Goal: Information Seeking & Learning: Learn about a topic

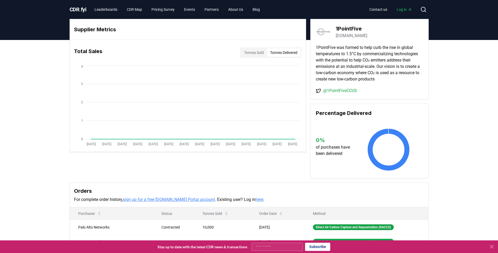
click at [288, 50] on button "Tonnes Delivered" at bounding box center [284, 52] width 34 height 8
click at [253, 52] on button "Tonnes Sold" at bounding box center [254, 52] width 26 height 8
click at [106, 11] on link "Leaderboards" at bounding box center [105, 9] width 31 height 9
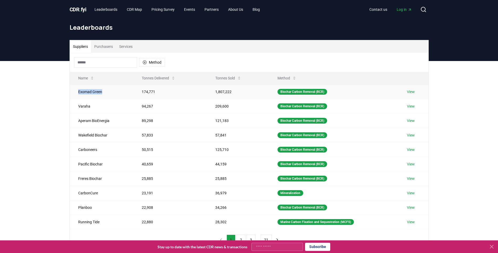
drag, startPoint x: 102, startPoint y: 92, endPoint x: 75, endPoint y: 91, distance: 26.6
click at [75, 91] on td "Exomad Green" at bounding box center [102, 91] width 64 height 14
copy td "Exomad Green"
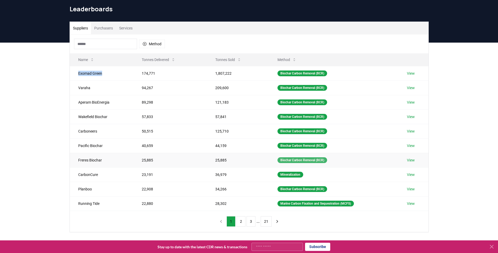
scroll to position [33, 0]
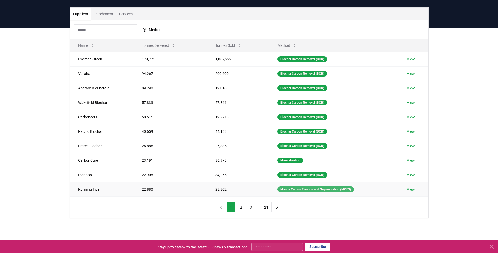
click at [292, 190] on div "Marine Carbon Fixation and Sequestration (MCFS)" at bounding box center [316, 189] width 76 height 6
click at [243, 204] on button "2" at bounding box center [241, 207] width 9 height 11
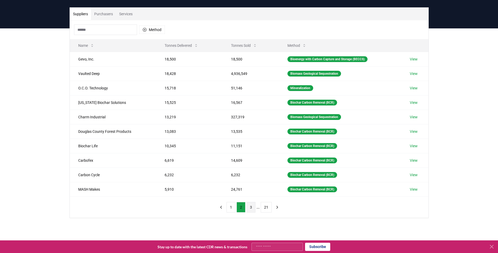
click at [249, 208] on button "3" at bounding box center [251, 207] width 9 height 11
